Goal: Task Accomplishment & Management: Use online tool/utility

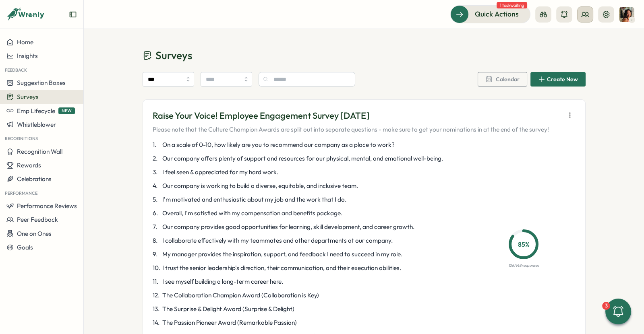
click at [585, 18] on icon at bounding box center [585, 14] width 8 height 8
click at [566, 40] on icon at bounding box center [564, 40] width 8 height 8
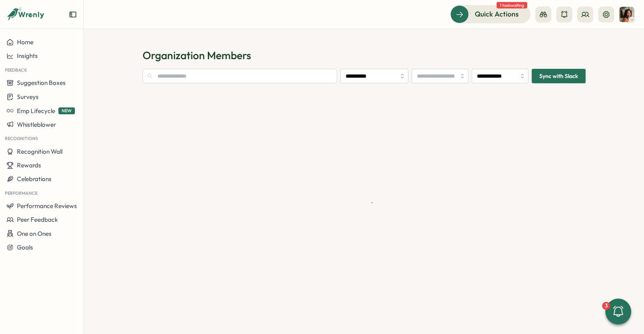
type input "**********"
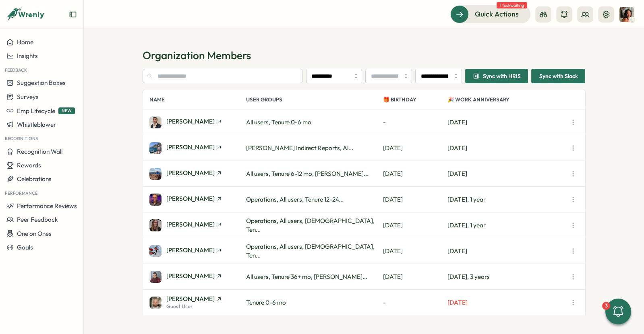
click at [255, 59] on h1 "Organization Members" at bounding box center [364, 55] width 443 height 14
click at [221, 78] on input "text" at bounding box center [223, 76] width 161 height 15
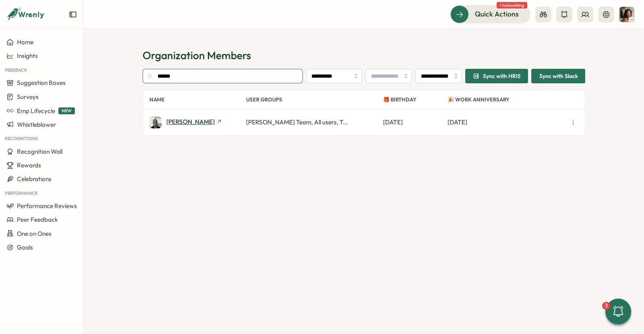
type input "******"
click at [179, 122] on span "Damien Glista" at bounding box center [190, 122] width 48 height 6
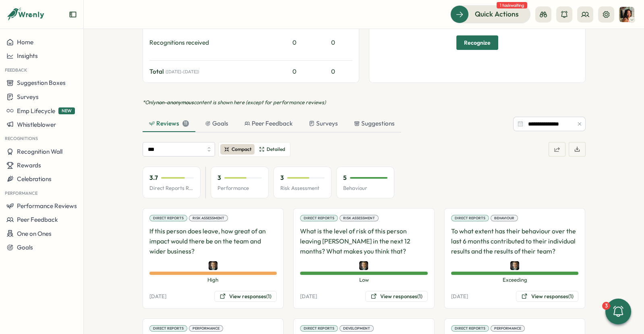
scroll to position [407, 0]
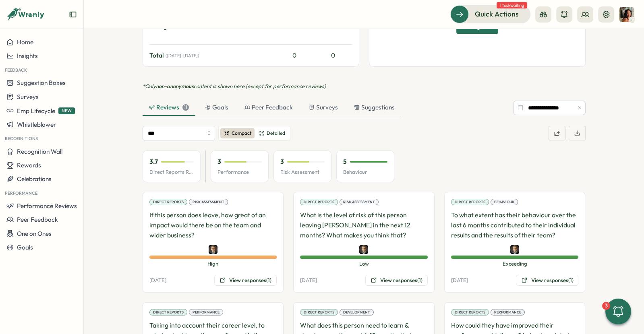
click at [554, 130] on icon "button" at bounding box center [557, 133] width 6 height 6
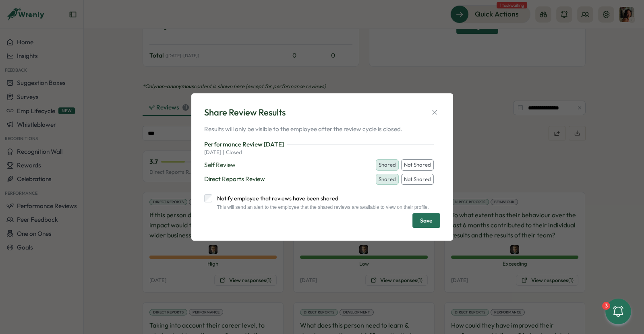
click at [411, 177] on button "Not Shared" at bounding box center [417, 179] width 33 height 11
click at [430, 226] on span "Save" at bounding box center [426, 221] width 12 height 14
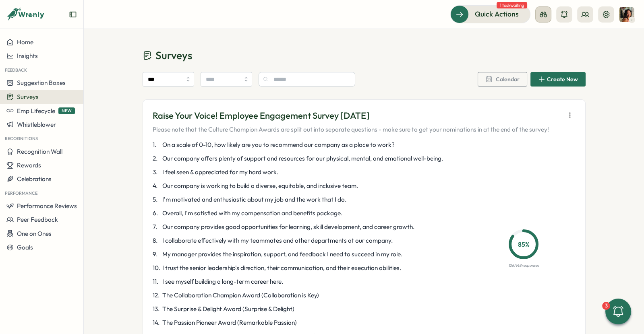
click at [544, 14] on icon at bounding box center [544, 14] width 8 height 8
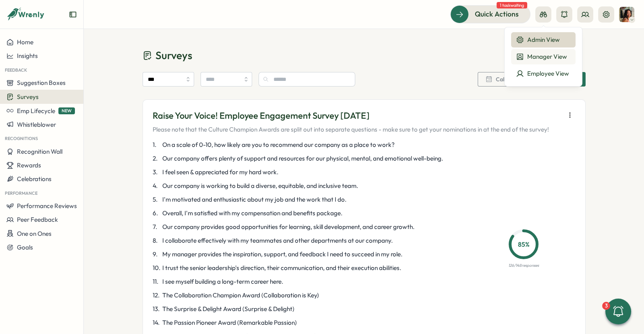
click at [542, 56] on div "Manager View" at bounding box center [543, 56] width 55 height 9
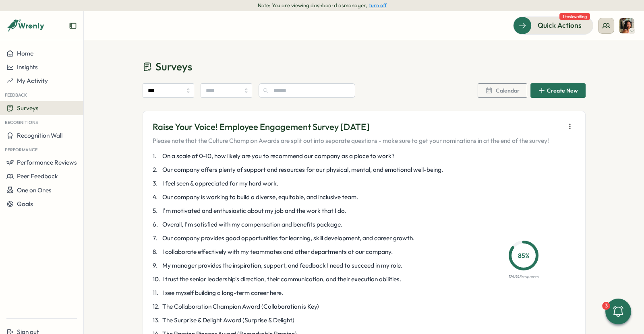
click at [607, 25] on icon at bounding box center [606, 26] width 8 height 8
click at [602, 48] on div "My Team" at bounding box center [606, 51] width 51 height 9
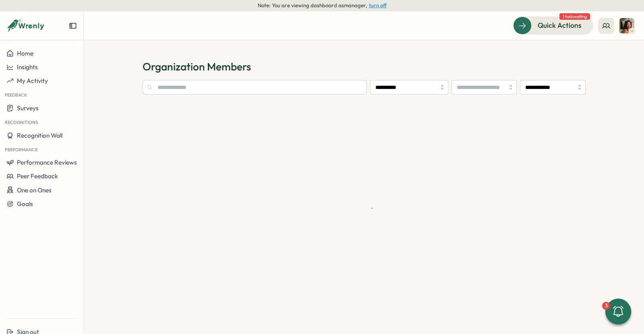
type input "**********"
click at [381, 7] on button "turn off" at bounding box center [378, 5] width 18 height 6
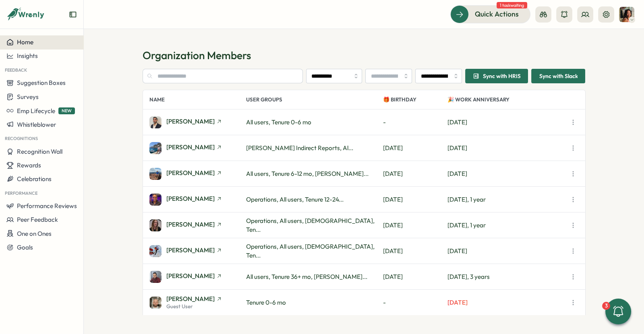
click at [60, 46] on div "Home" at bounding box center [41, 42] width 71 height 7
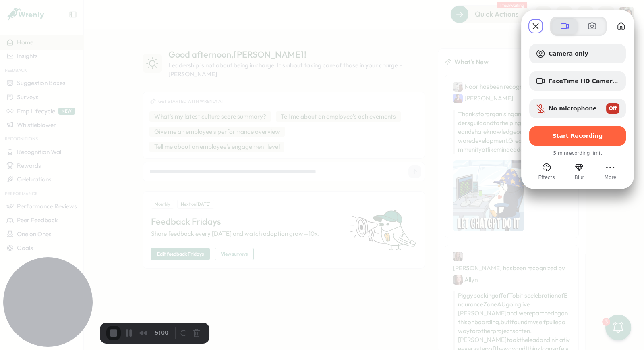
click at [569, 27] on span at bounding box center [565, 26] width 10 height 10
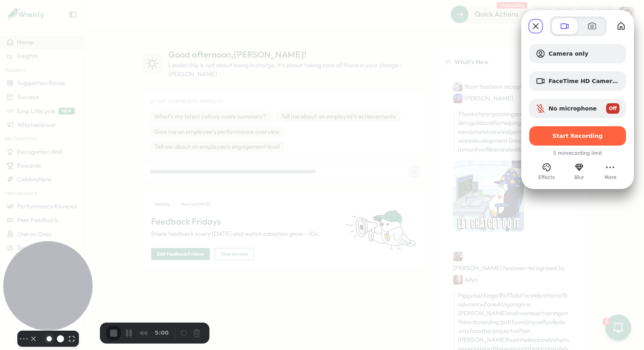
click at [45, 334] on button "Resize small" at bounding box center [49, 339] width 10 height 10
click at [29, 332] on div "Select video screen size" at bounding box center [53, 338] width 49 height 13
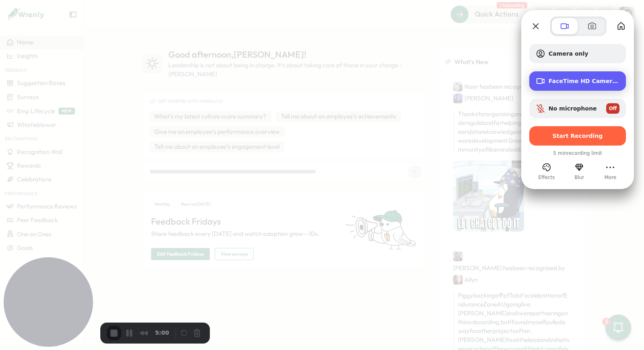
click at [579, 83] on span "FaceTime HD Camera (B6DF:451A)" at bounding box center [584, 81] width 71 height 6
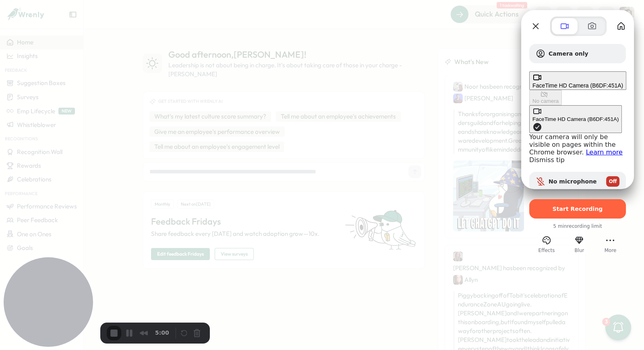
click at [533, 116] on div "FaceTime HD Camera (B6DF:451A)" at bounding box center [576, 119] width 86 height 6
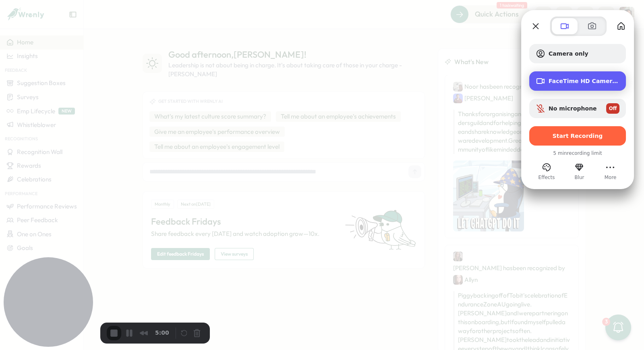
click at [567, 84] on div "FaceTime HD Camera (B6DF:451A)" at bounding box center [577, 80] width 97 height 19
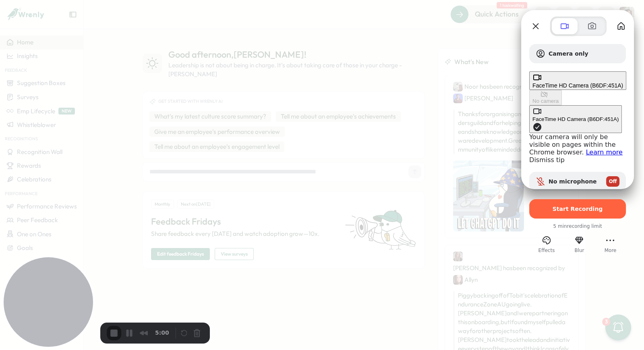
click at [533, 122] on span "Camera options" at bounding box center [538, 127] width 10 height 10
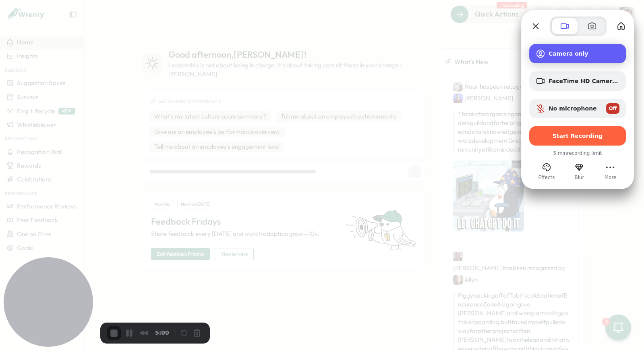
click at [570, 56] on span "Camera only" at bounding box center [584, 53] width 71 height 6
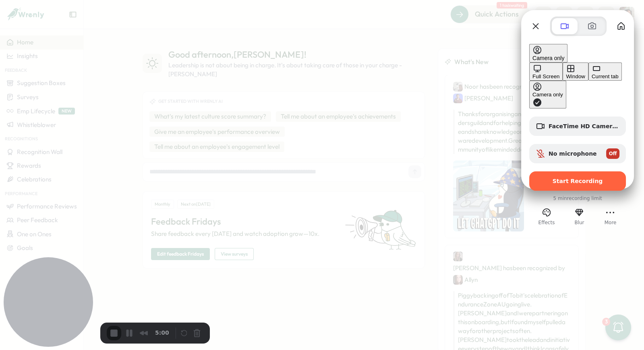
click at [589, 81] on button "Current tab" at bounding box center [605, 71] width 33 height 18
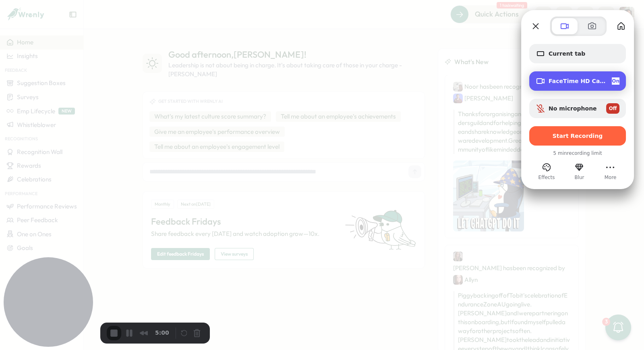
click at [612, 77] on div "On" at bounding box center [616, 80] width 8 height 7
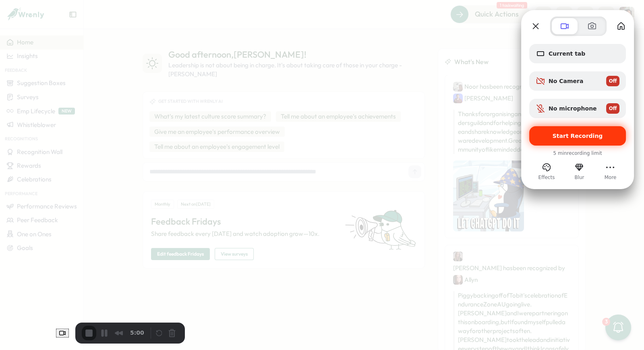
click at [546, 133] on span "Start Recording" at bounding box center [578, 136] width 84 height 6
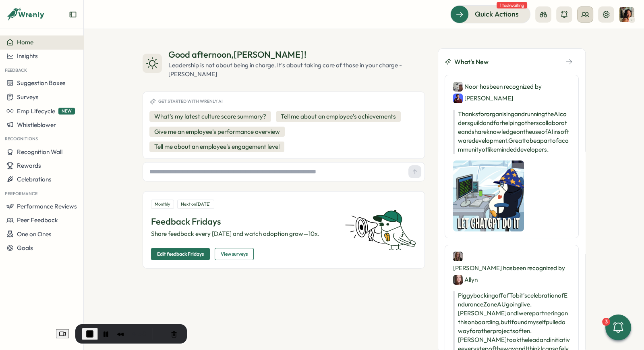
click at [583, 14] on icon at bounding box center [585, 14] width 8 height 8
click at [586, 35] on div "Org Members" at bounding box center [585, 39] width 51 height 9
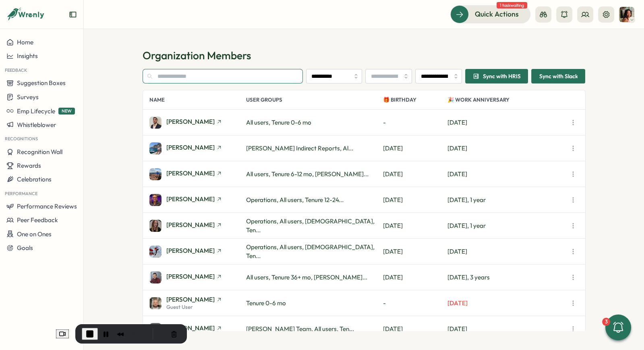
drag, startPoint x: 242, startPoint y: 76, endPoint x: 246, endPoint y: 76, distance: 4.0
click at [242, 76] on input "text" at bounding box center [223, 76] width 161 height 15
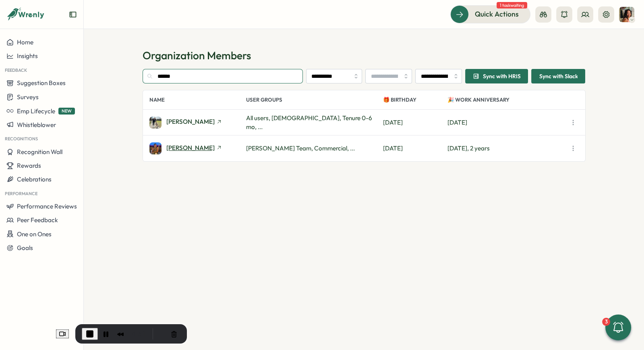
type input "******"
click at [186, 146] on span "[PERSON_NAME]" at bounding box center [190, 148] width 48 height 6
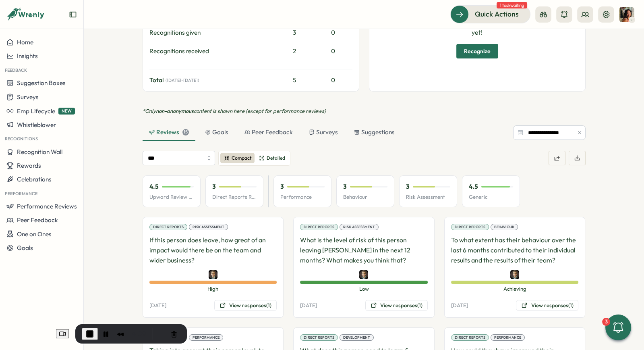
scroll to position [378, 0]
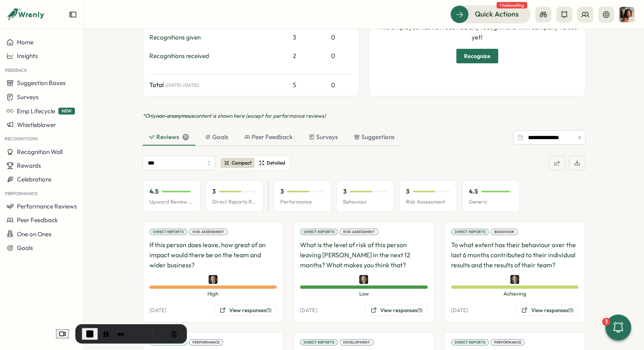
click at [269, 159] on span "Detailed" at bounding box center [276, 163] width 19 height 8
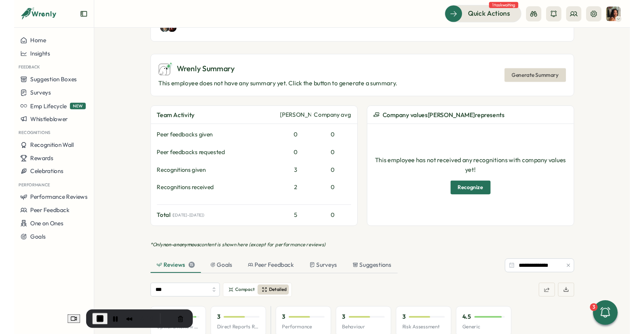
scroll to position [240, 0]
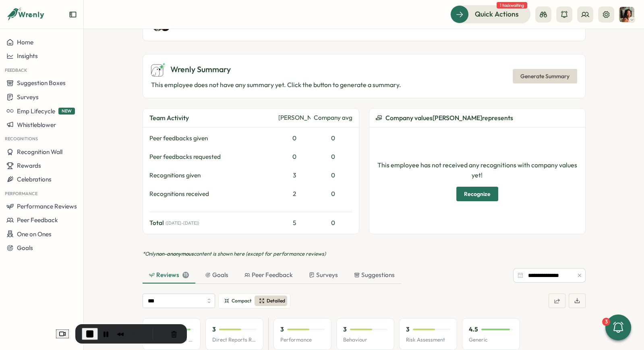
click at [85, 334] on span "End Recording" at bounding box center [90, 334] width 10 height 10
